Goal: Task Accomplishment & Management: Manage account settings

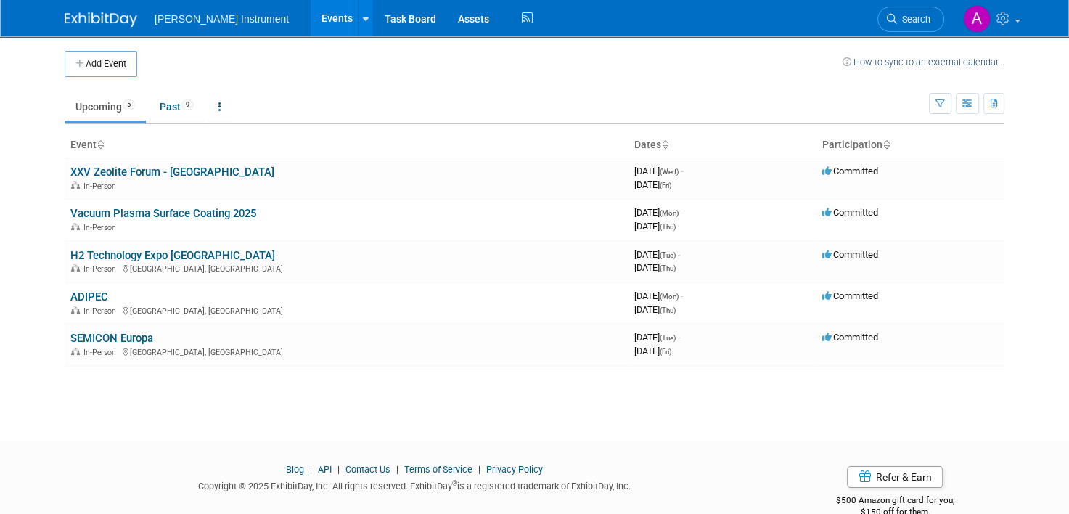
click at [78, 290] on link "ADIPEC" at bounding box center [89, 296] width 38 height 13
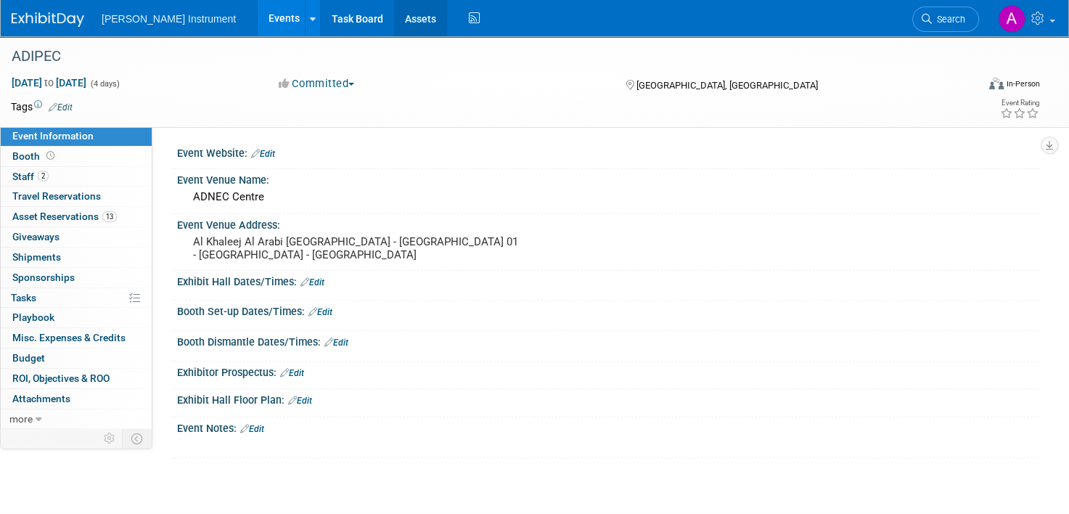
click at [394, 23] on link "Assets" at bounding box center [420, 18] width 53 height 36
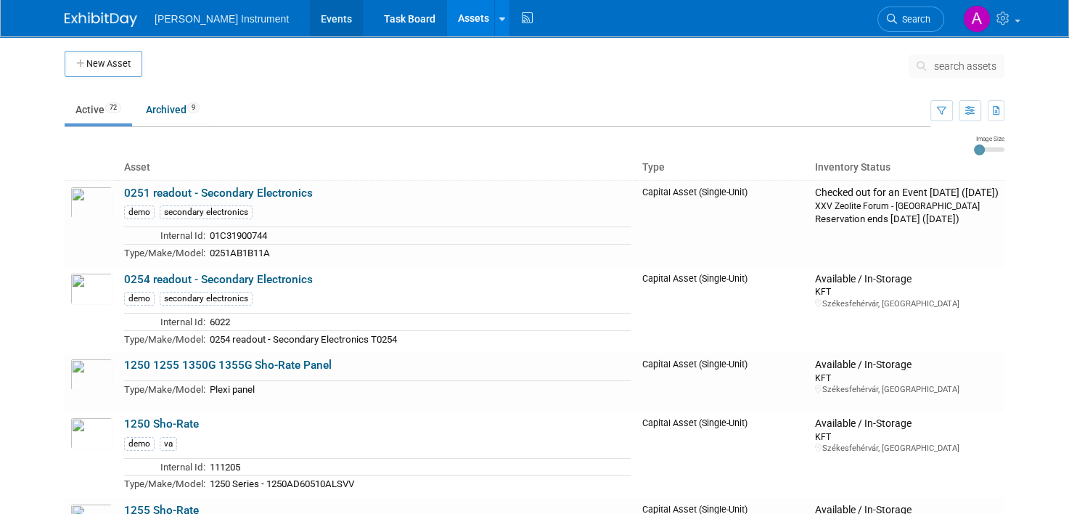
click at [310, 18] on link "Events" at bounding box center [336, 18] width 53 height 36
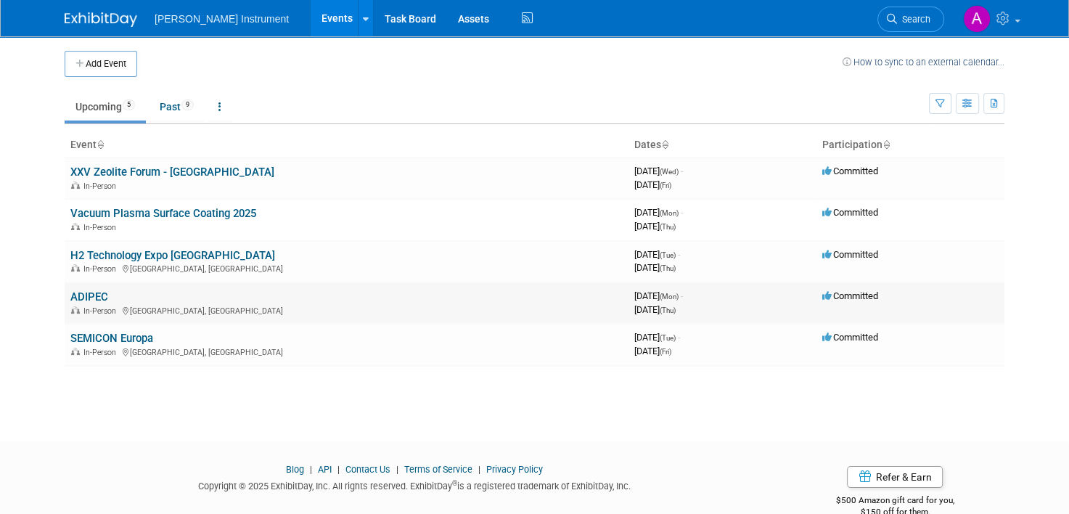
click at [75, 295] on link "ADIPEC" at bounding box center [89, 296] width 38 height 13
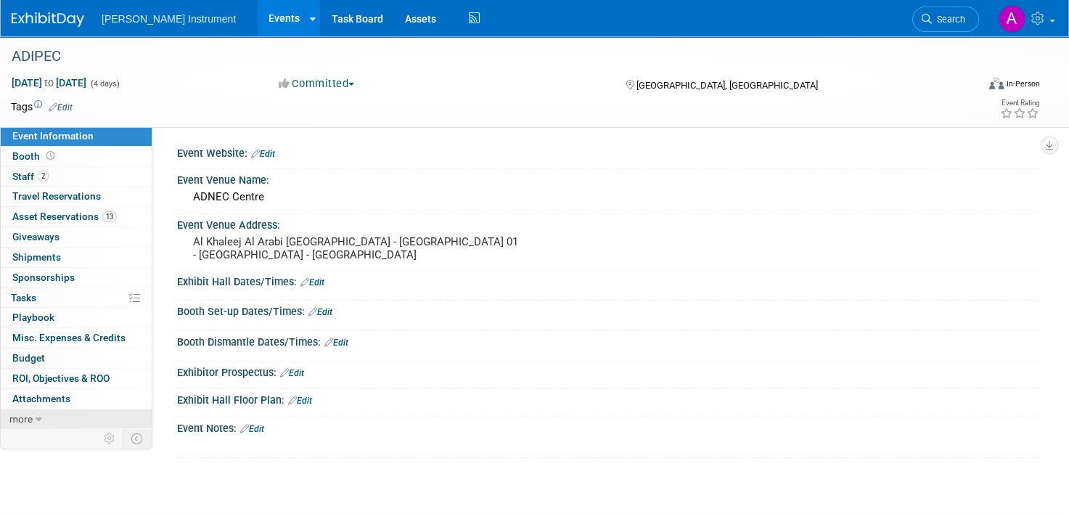
click at [41, 421] on icon at bounding box center [39, 420] width 7 height 10
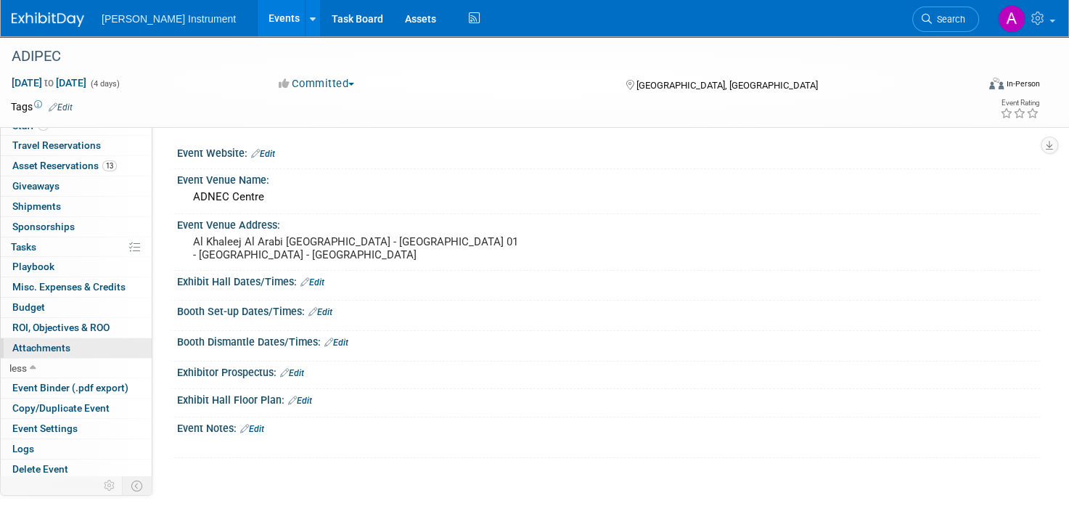
click at [55, 347] on span "Attachments 0" at bounding box center [41, 348] width 58 height 12
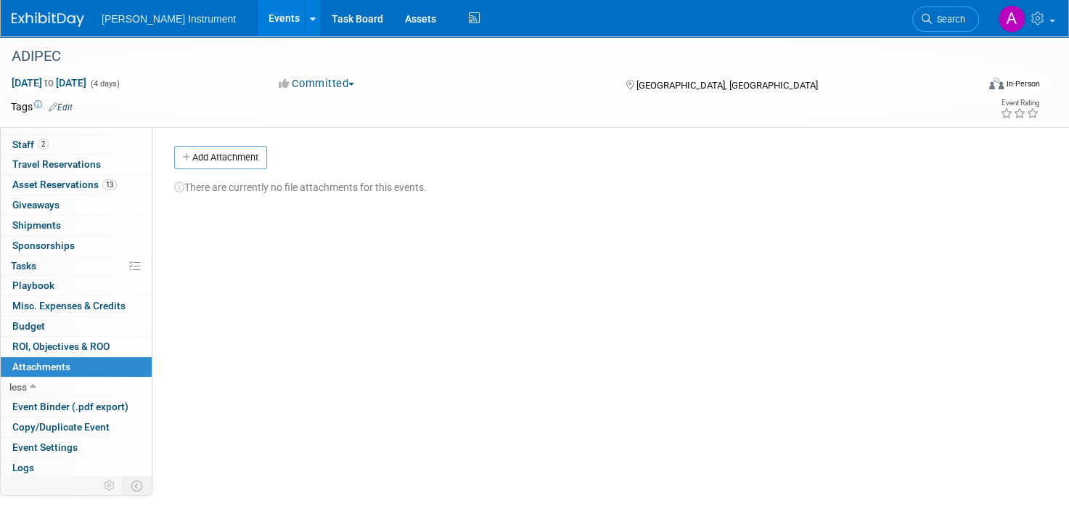
scroll to position [0, 0]
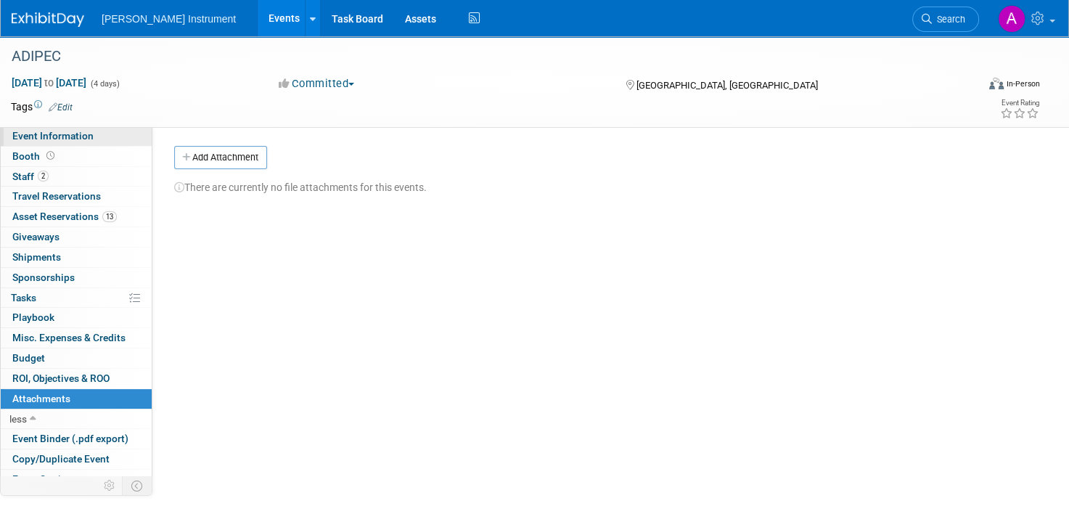
click at [75, 134] on span "Event Information" at bounding box center [52, 136] width 81 height 12
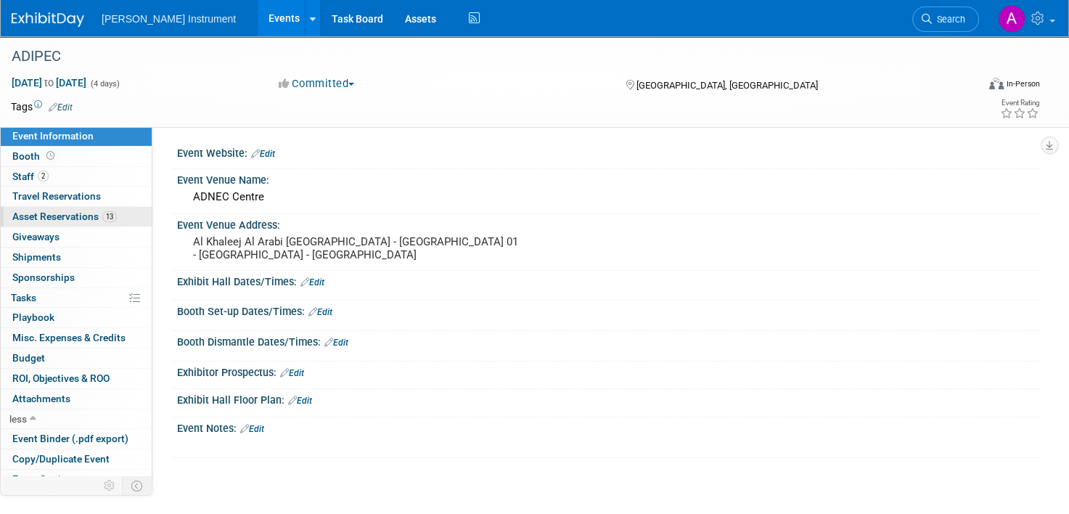
click at [23, 215] on span "Asset Reservations 13" at bounding box center [64, 217] width 105 height 12
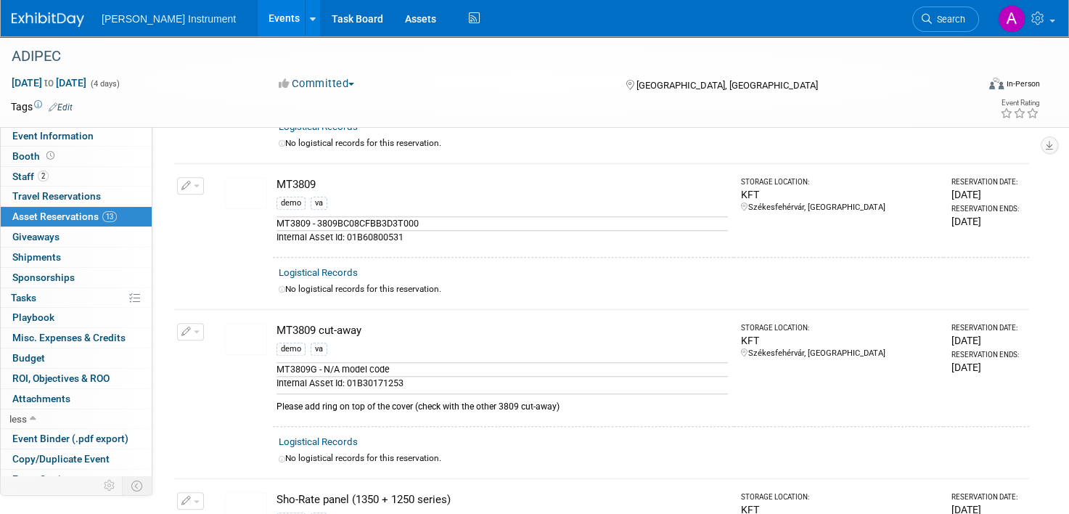
scroll to position [1452, 0]
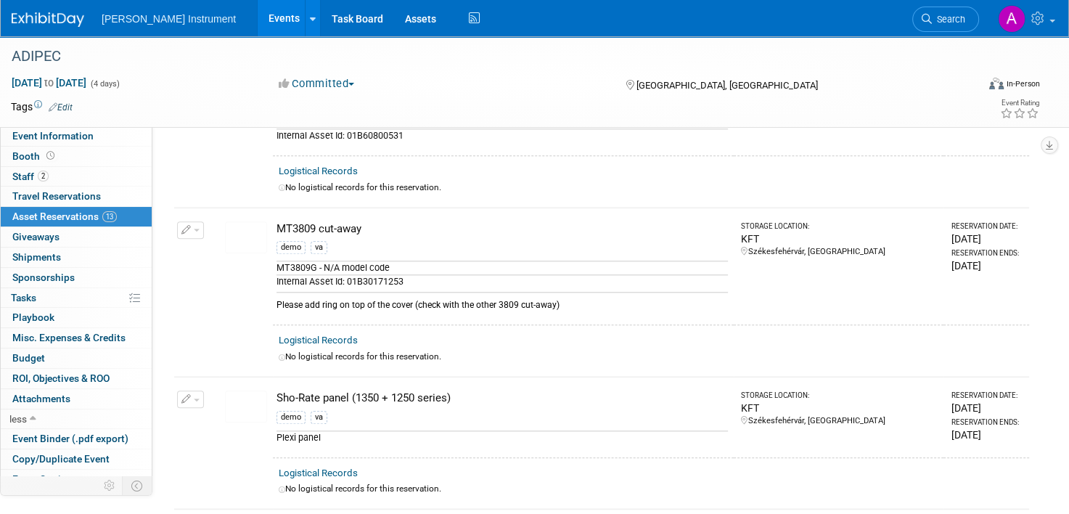
click at [195, 229] on span "button" at bounding box center [197, 230] width 6 height 3
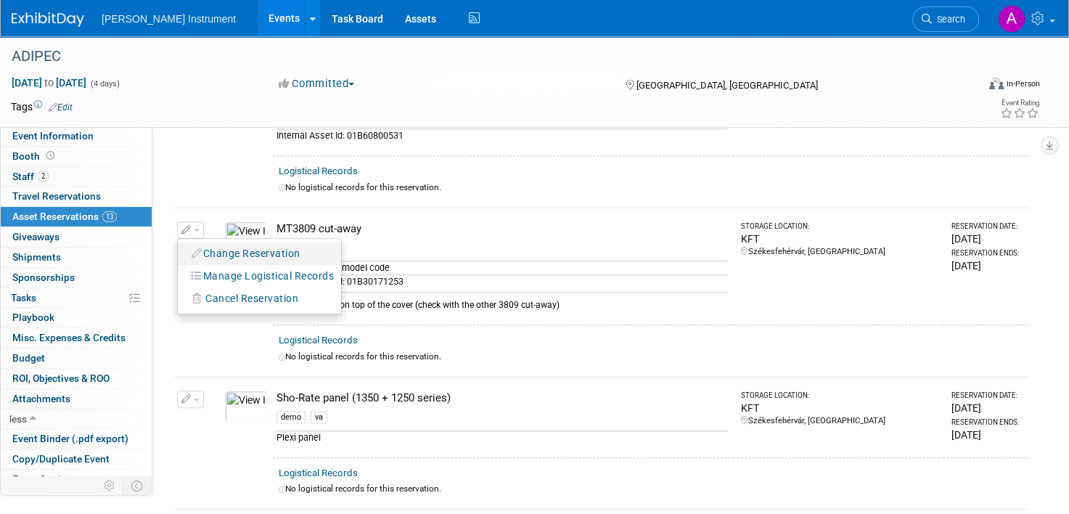
click at [267, 244] on button "Change Reservation" at bounding box center [246, 254] width 123 height 20
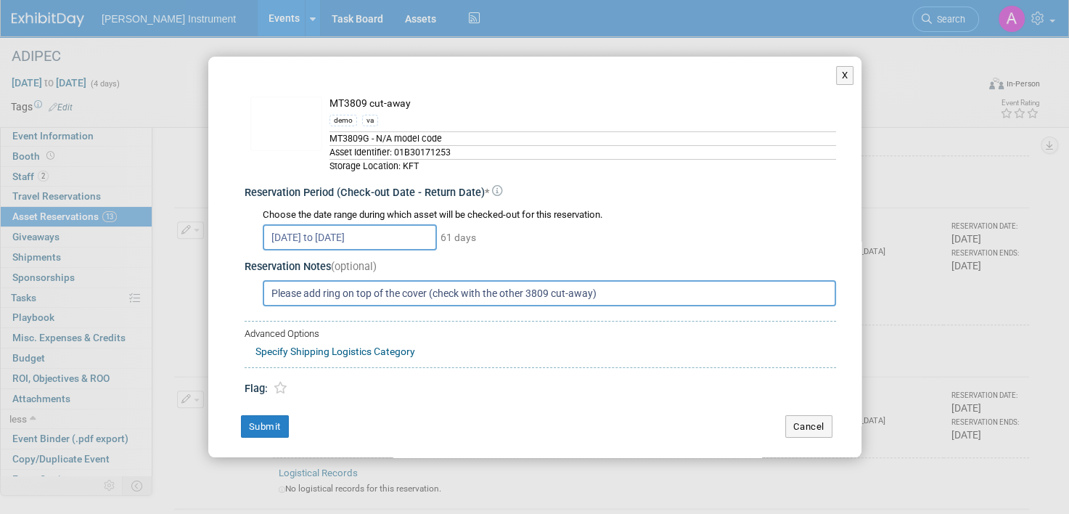
drag, startPoint x: 645, startPoint y: 296, endPoint x: 78, endPoint y: 285, distance: 567.1
click at [78, 285] on div "X Change Reservation * * *" at bounding box center [534, 257] width 1069 height 514
click at [258, 424] on button "Submit" at bounding box center [265, 426] width 48 height 23
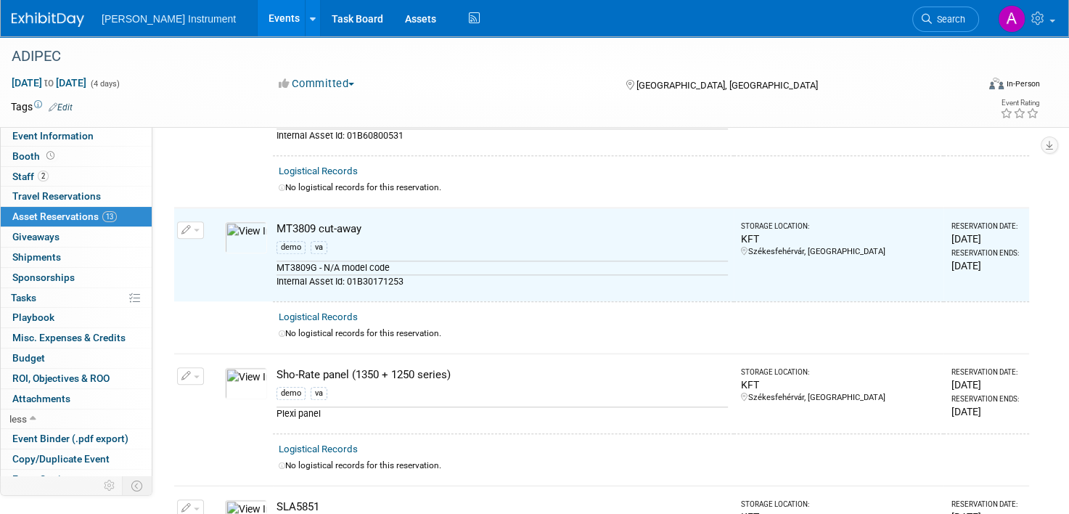
click at [258, 226] on img at bounding box center [246, 237] width 42 height 32
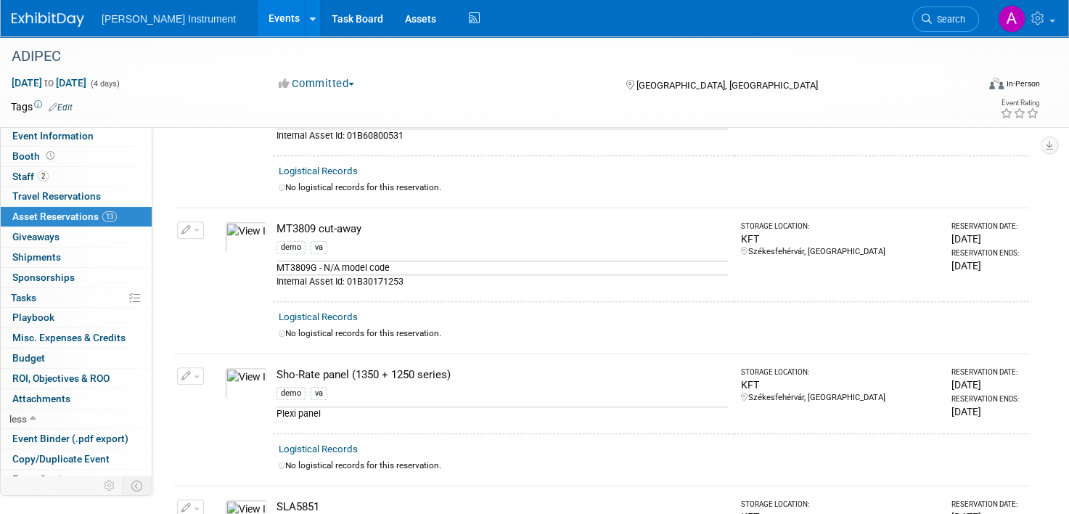
click at [277, 224] on div "MT3809 cut-away" at bounding box center [503, 228] width 452 height 15
click at [242, 227] on img at bounding box center [246, 237] width 42 height 32
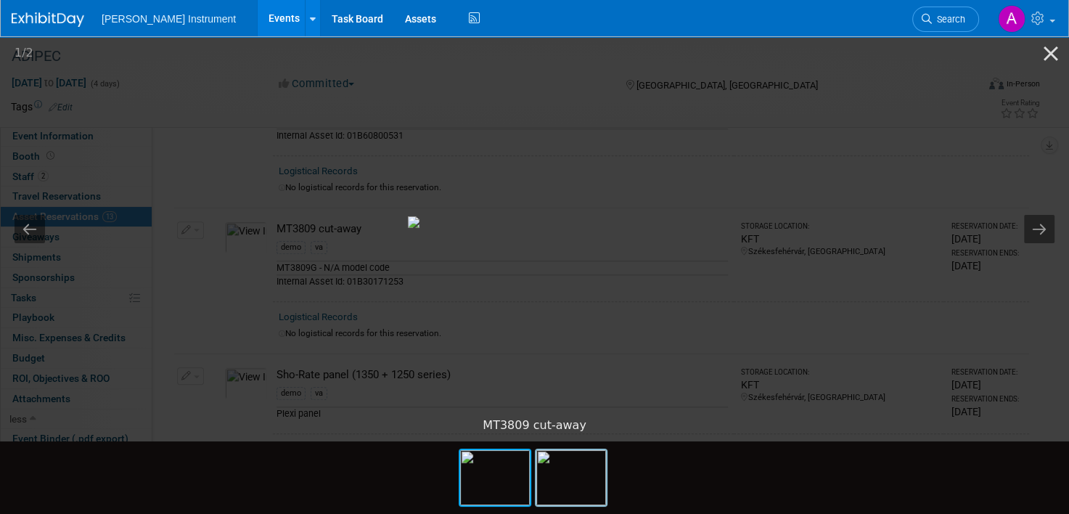
click at [592, 497] on img at bounding box center [572, 477] width 70 height 55
click at [1048, 53] on button "Close gallery" at bounding box center [1051, 53] width 36 height 34
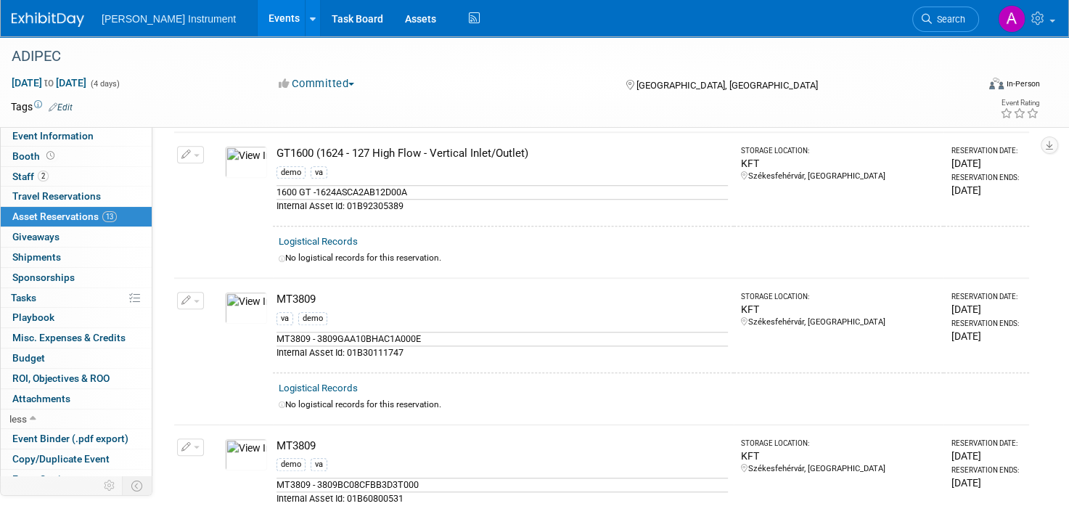
scroll to position [871, 0]
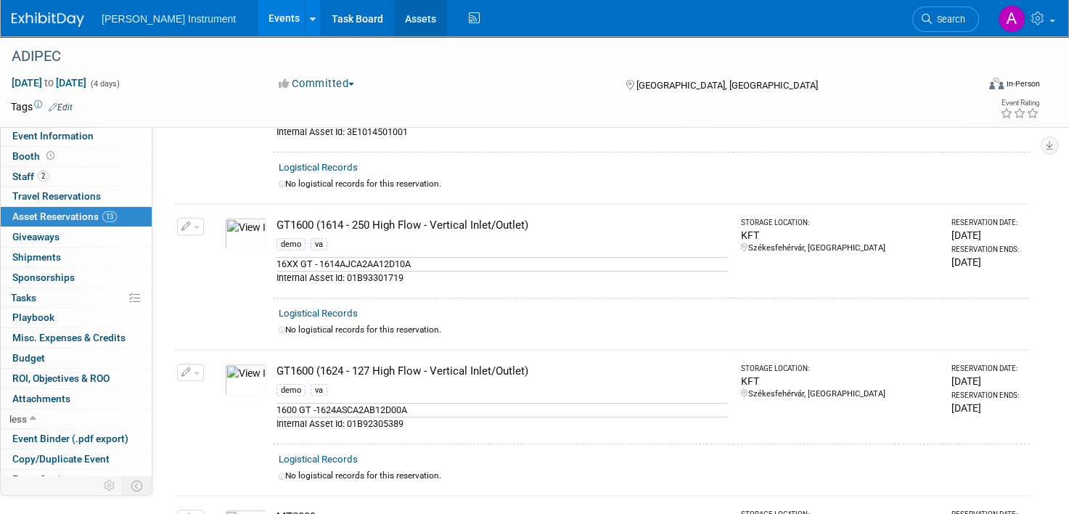
click at [394, 20] on link "Assets" at bounding box center [420, 18] width 53 height 36
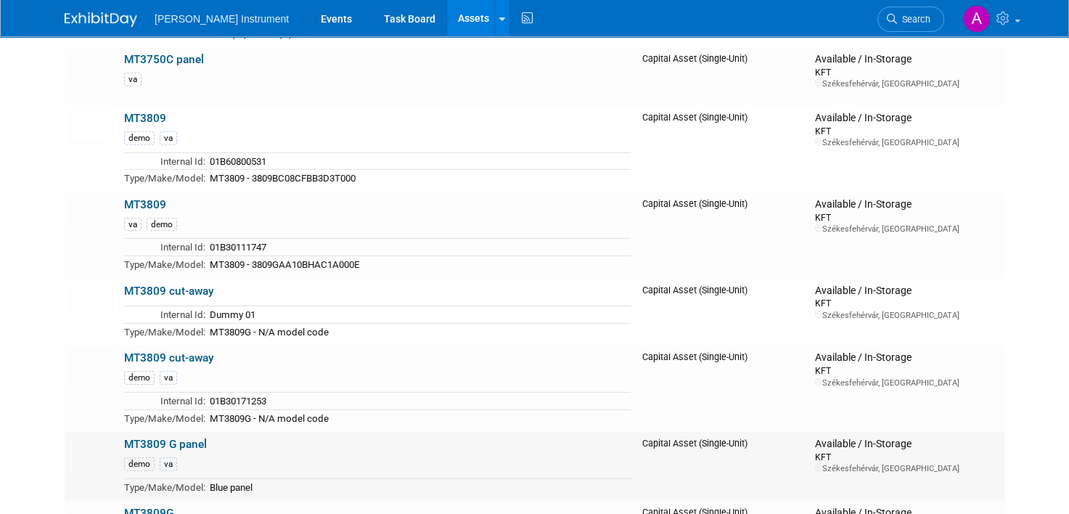
scroll to position [4138, 0]
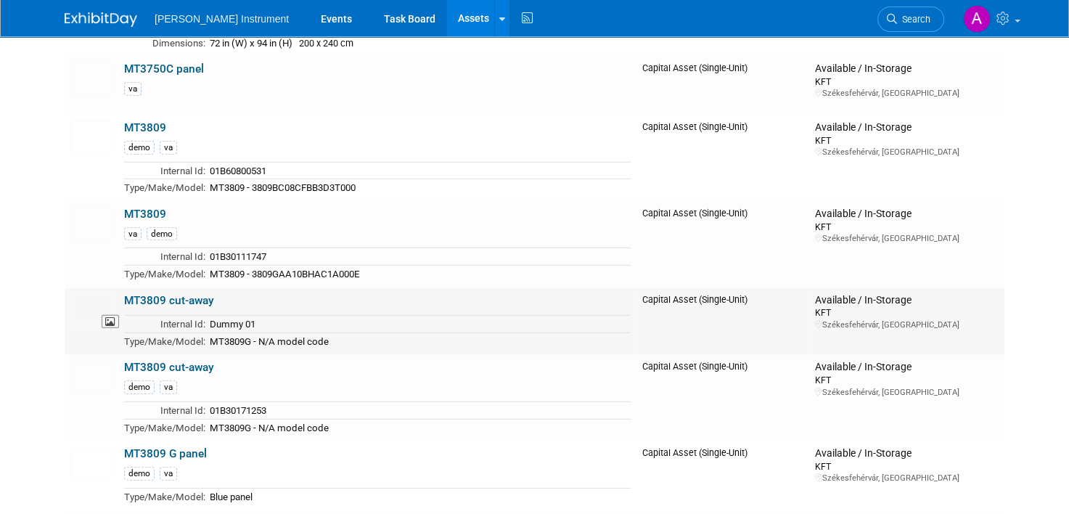
click at [83, 294] on img at bounding box center [91, 310] width 42 height 32
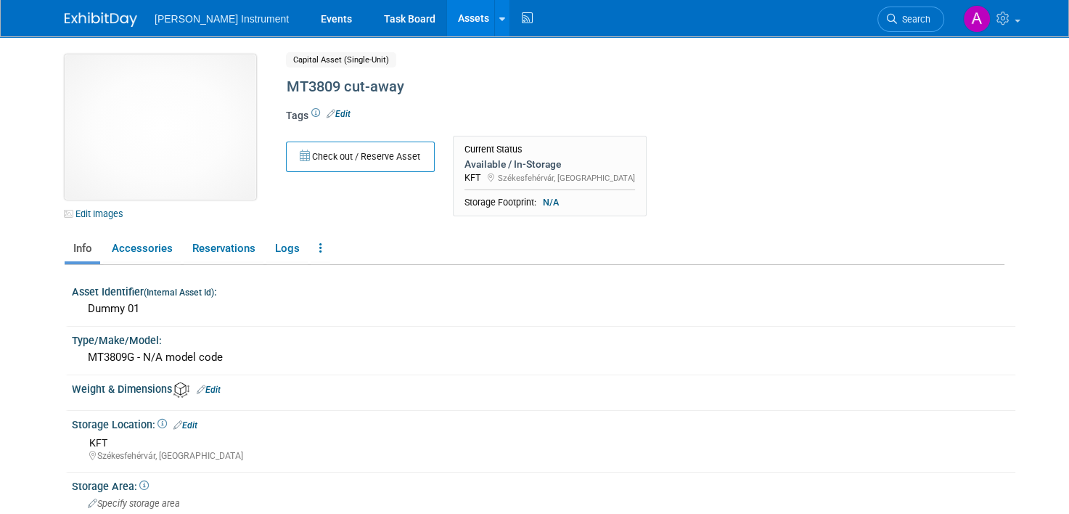
click at [208, 166] on img at bounding box center [161, 126] width 192 height 145
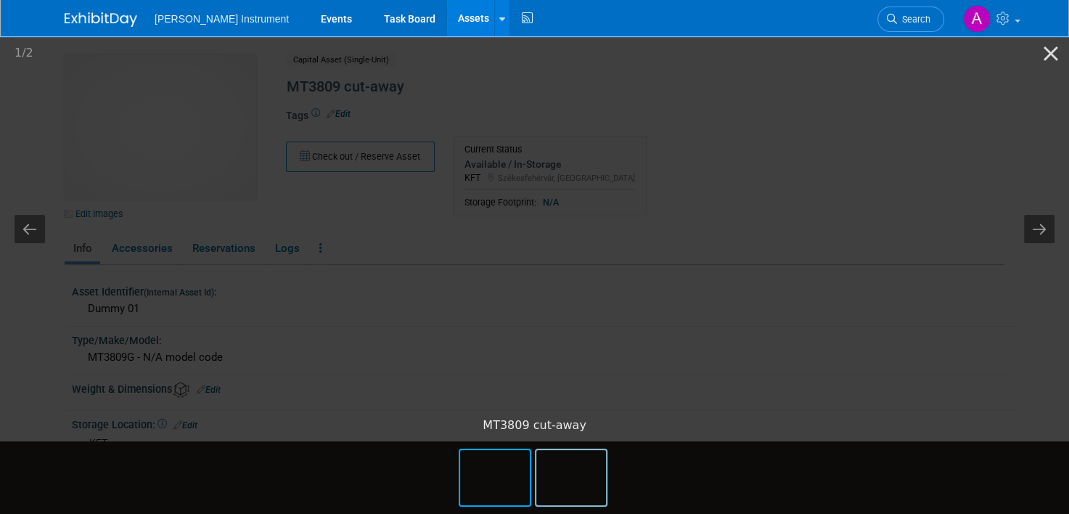
click at [568, 477] on img at bounding box center [572, 477] width 70 height 55
click at [1051, 54] on button "Close gallery" at bounding box center [1051, 53] width 36 height 34
